Goal: Transaction & Acquisition: Purchase product/service

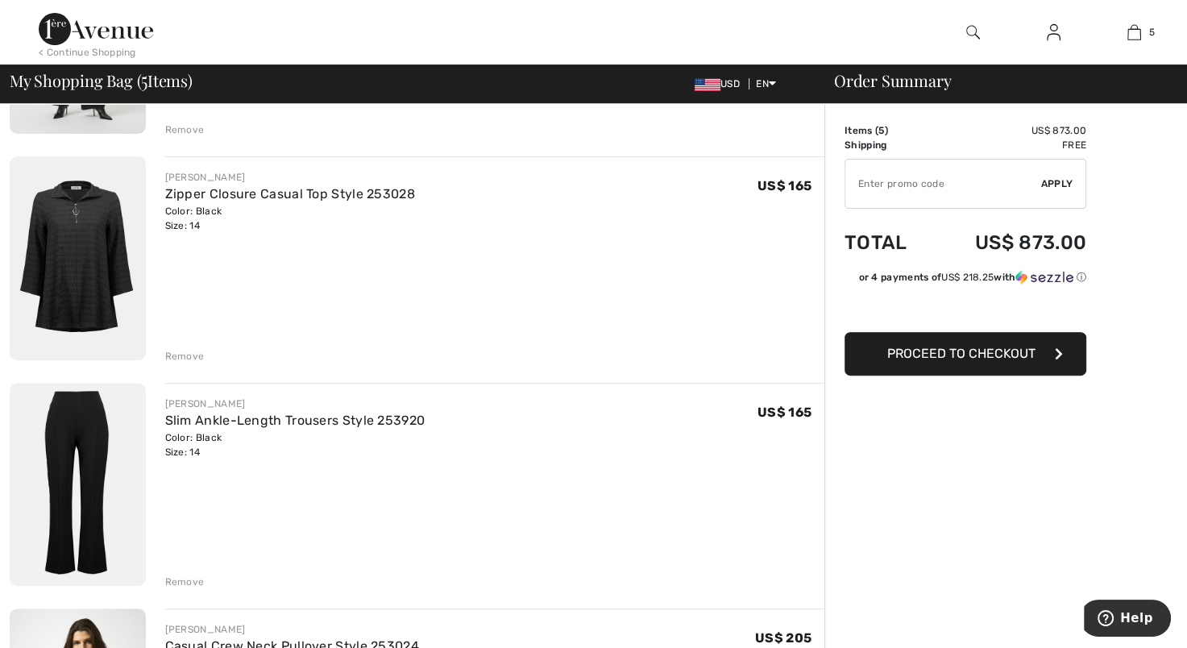
scroll to position [537, 0]
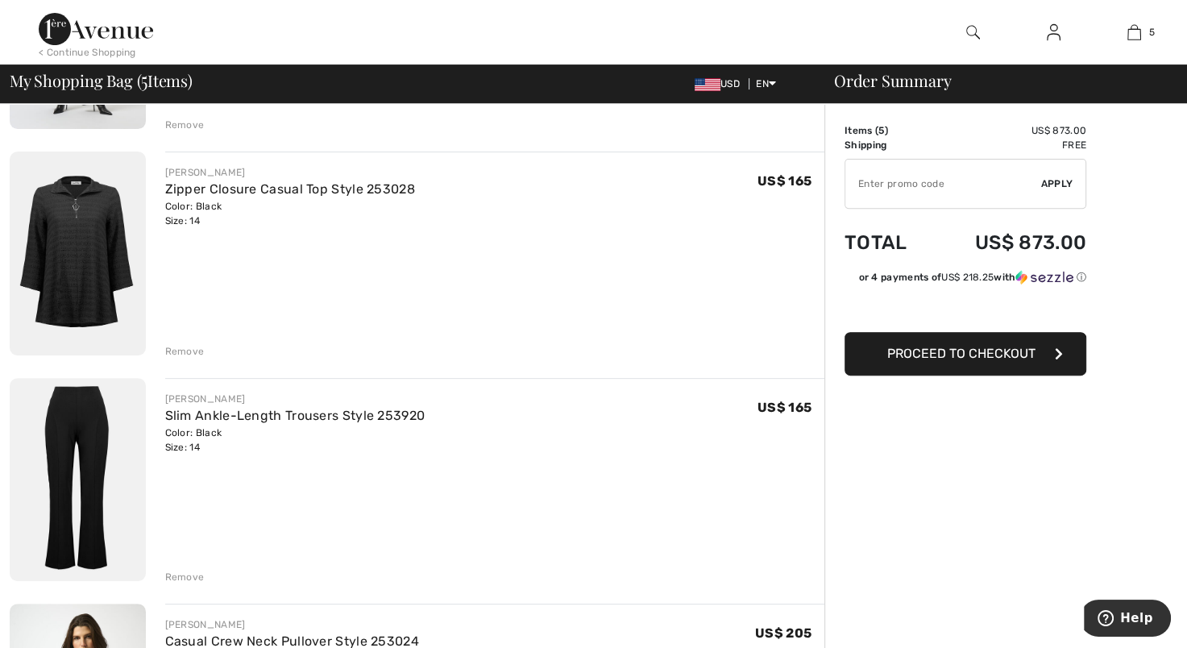
click at [90, 227] on img at bounding box center [78, 254] width 136 height 204
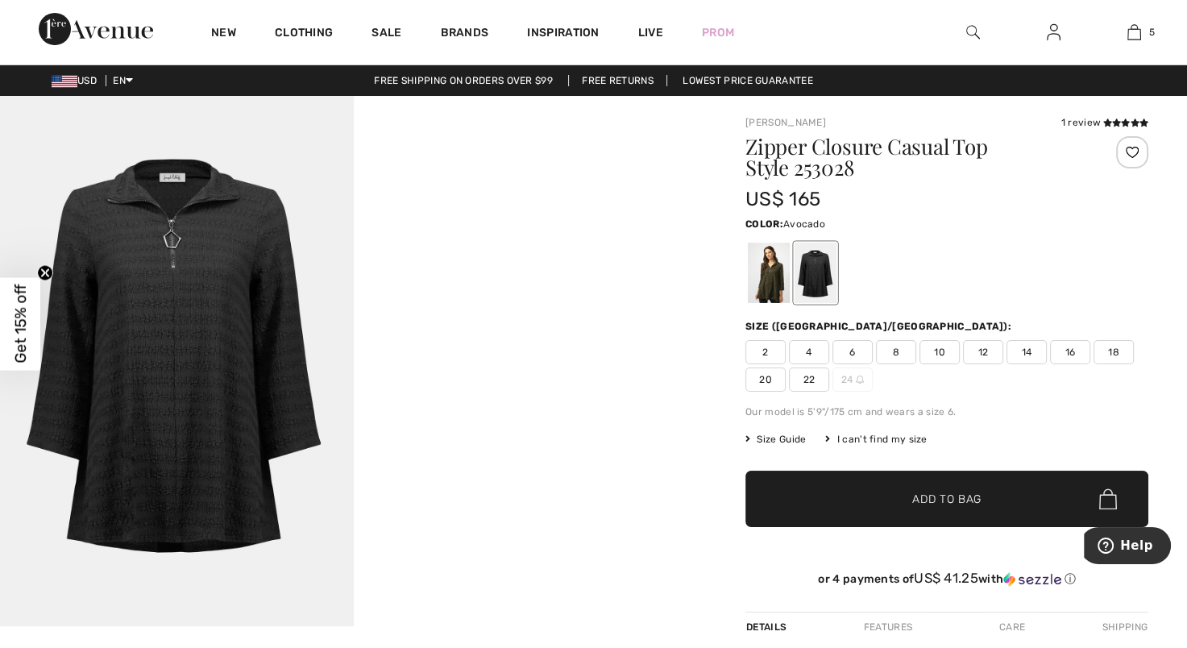
click at [774, 293] on div at bounding box center [769, 273] width 42 height 60
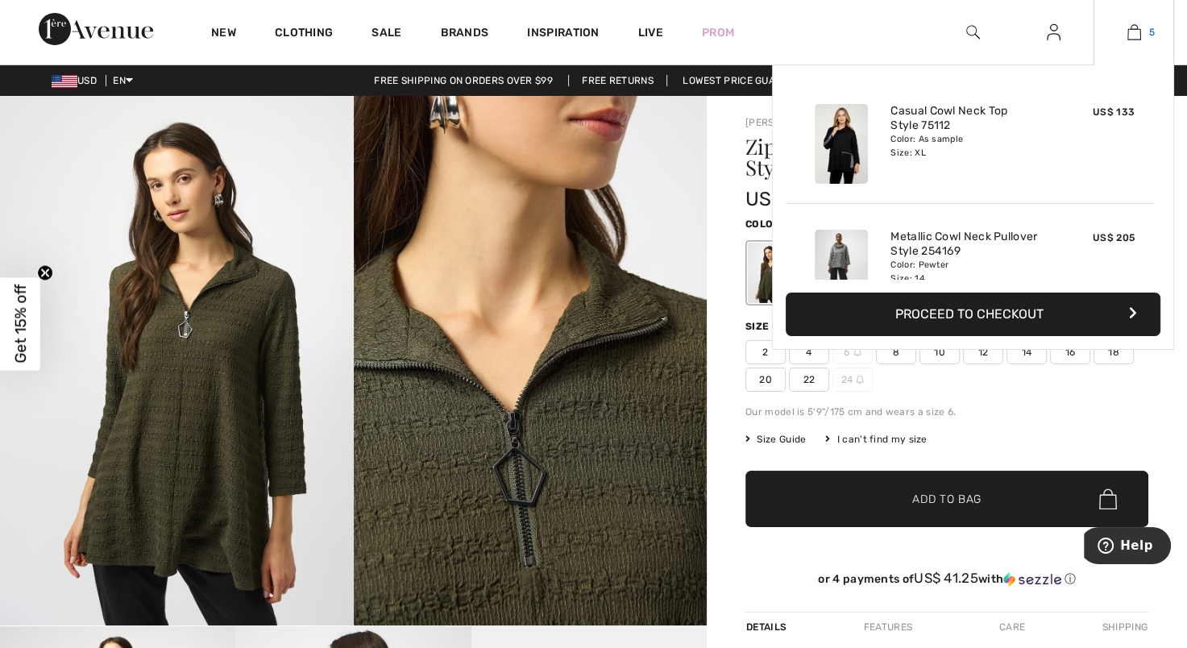
click at [1146, 31] on link "5" at bounding box center [1134, 32] width 79 height 19
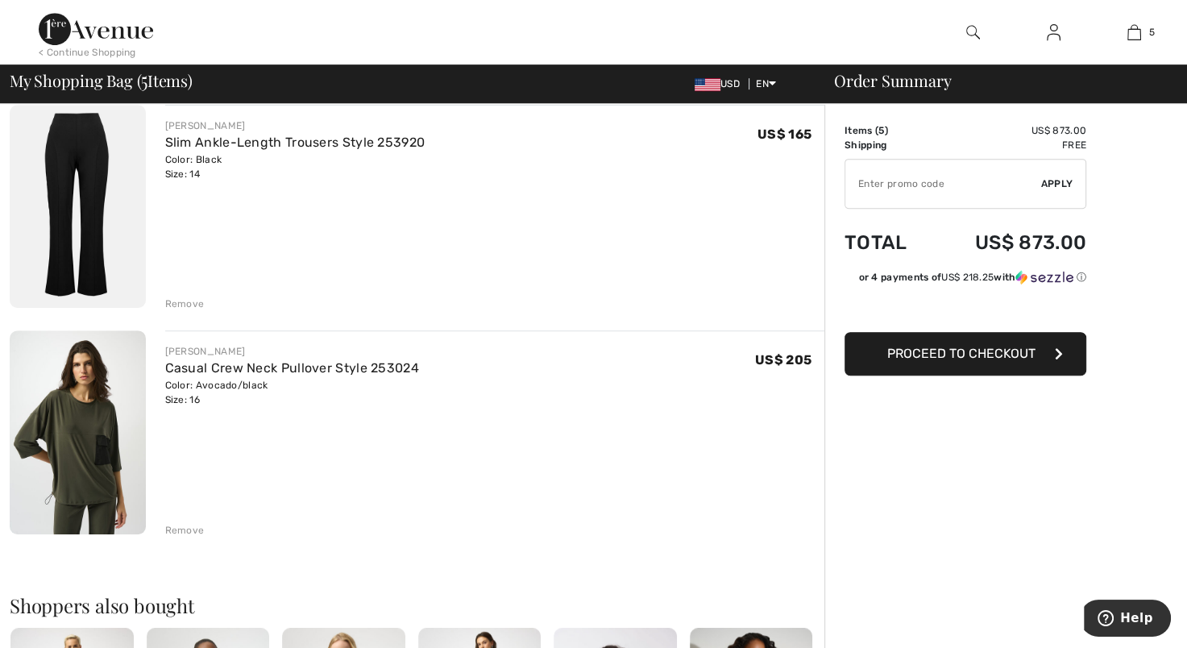
scroll to position [817, 0]
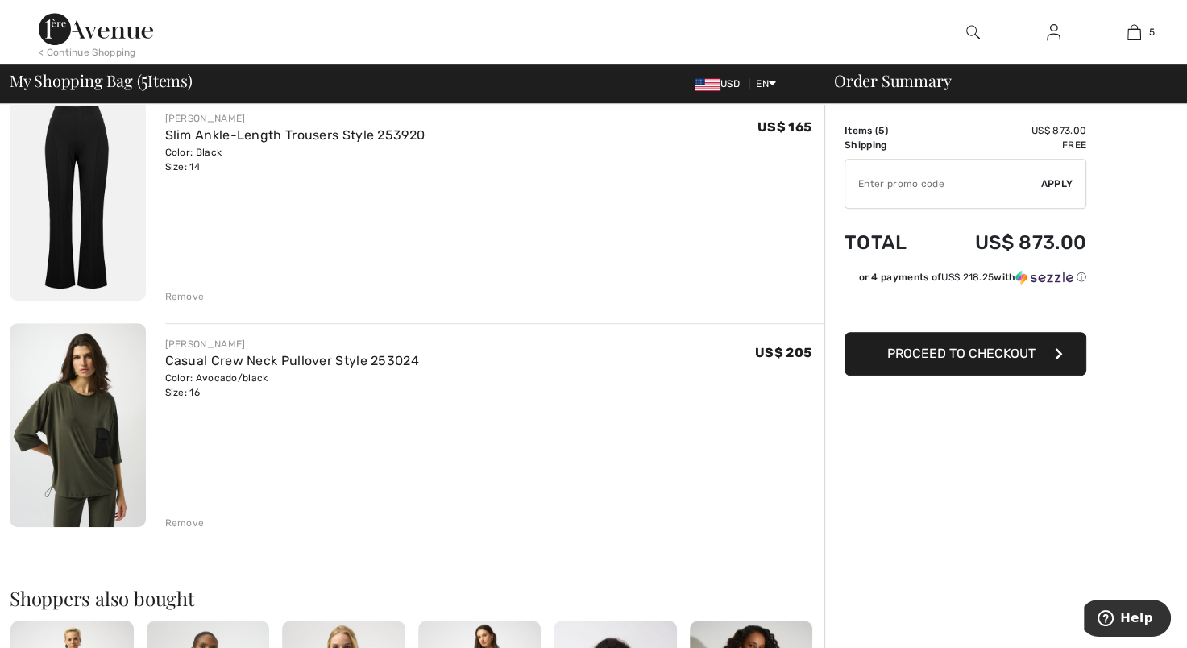
click at [181, 517] on div "Remove" at bounding box center [185, 523] width 40 height 15
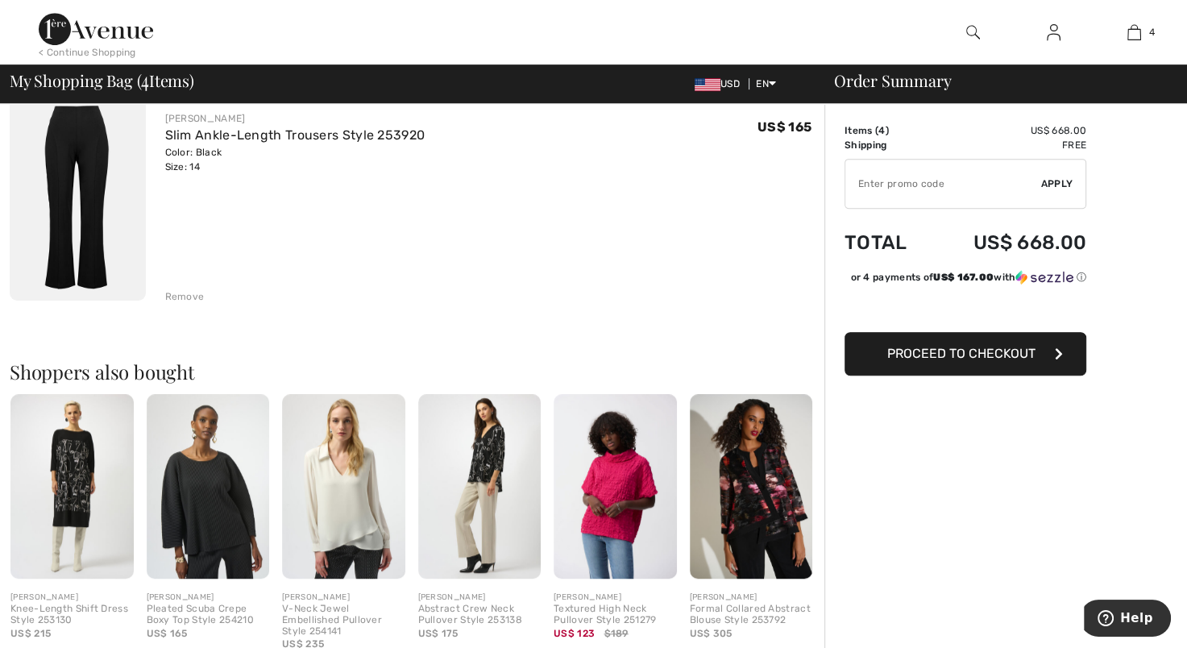
scroll to position [0, 0]
